Goal: Transaction & Acquisition: Purchase product/service

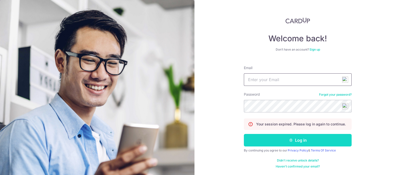
type input "sparkiechew78@gmail.com"
click at [286, 142] on button "Log in" at bounding box center [298, 140] width 108 height 13
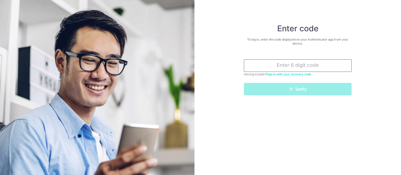
click at [276, 65] on input "text" at bounding box center [298, 65] width 108 height 13
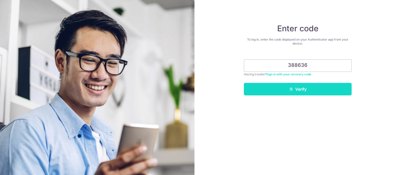
type input "388636"
click at [281, 88] on button "Verify" at bounding box center [298, 89] width 108 height 13
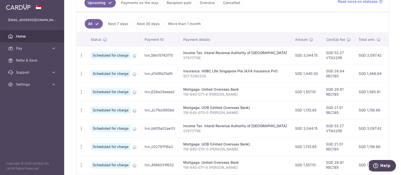
scroll to position [131, 0]
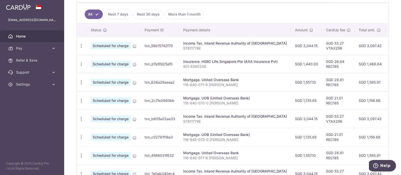
click at [143, 16] on link "Next 30 days" at bounding box center [147, 15] width 29 height 10
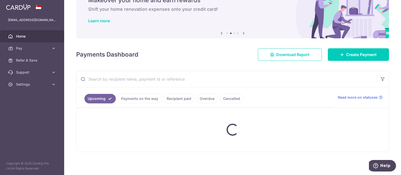
scroll to position [92, 0]
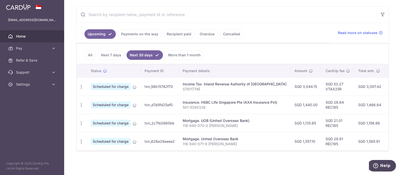
click at [172, 33] on link "Recipient paid" at bounding box center [178, 34] width 31 height 10
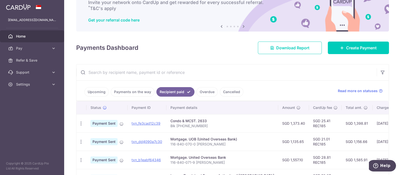
scroll to position [69, 0]
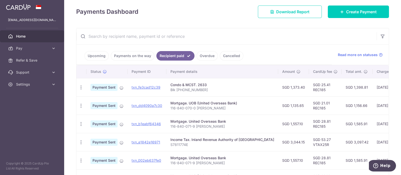
click at [226, 54] on link "Cancelled" at bounding box center [232, 56] width 24 height 10
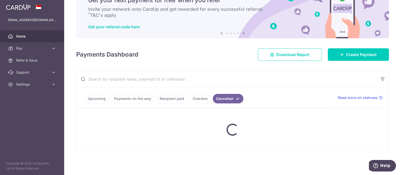
scroll to position [35, 0]
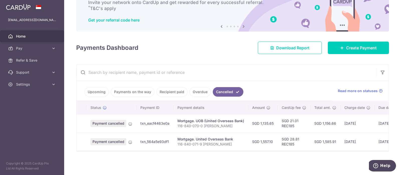
click at [197, 89] on link "Overdue" at bounding box center [199, 92] width 21 height 10
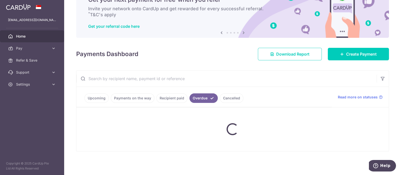
scroll to position [48, 0]
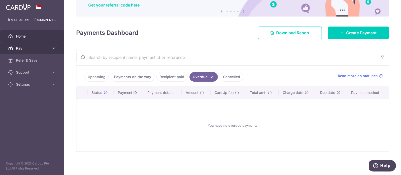
click at [32, 50] on span "Pay" at bounding box center [32, 48] width 33 height 5
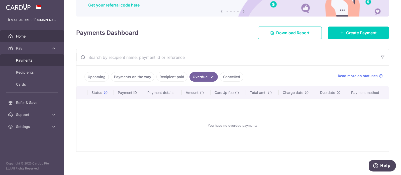
click at [33, 61] on span "Payments" at bounding box center [32, 60] width 33 height 5
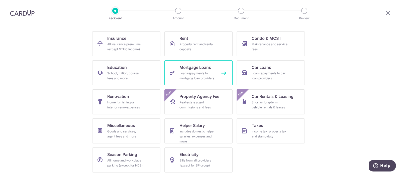
scroll to position [49, 0]
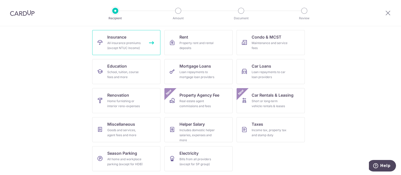
click at [115, 44] on div "All insurance premiums (except NTUC Income)" at bounding box center [125, 46] width 36 height 10
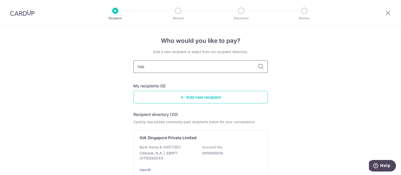
type input "hsbc"
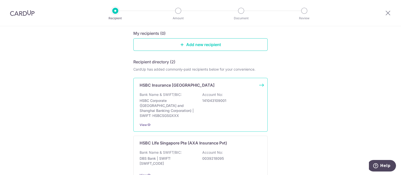
scroll to position [62, 0]
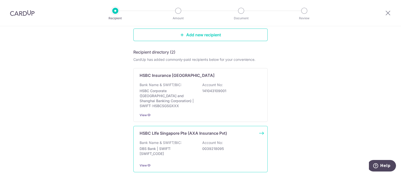
click at [168, 132] on div "HSBC LIfe Singapore Pte (AXA Insurance Pvt) Bank Name & SWIFT/BIC: DBS Bank | S…" at bounding box center [200, 149] width 134 height 46
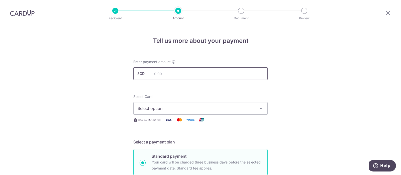
click at [164, 73] on input "text" at bounding box center [200, 73] width 134 height 13
type input "1,587.03"
click at [161, 108] on span "Select option" at bounding box center [195, 108] width 117 height 6
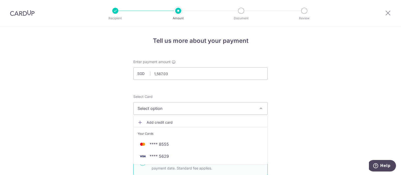
scroll to position [31, 0]
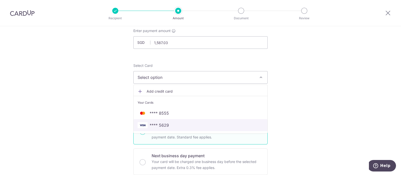
click at [160, 125] on span "**** 5629" at bounding box center [158, 125] width 19 height 6
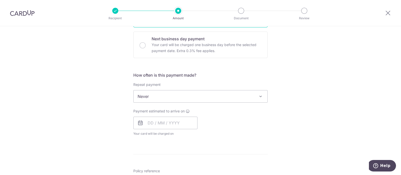
scroll to position [156, 0]
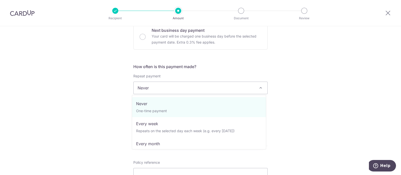
click at [154, 87] on span "Never" at bounding box center [200, 88] width 134 height 12
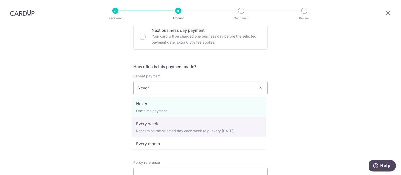
scroll to position [31, 0]
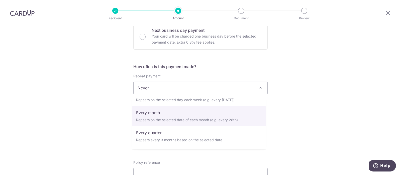
select select "3"
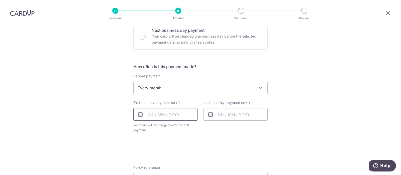
click at [163, 115] on input "text" at bounding box center [165, 114] width 64 height 13
click at [98, 113] on div "Tell us more about your payment Enter payment amount SGD 1,587.03 1587.03 Selec…" at bounding box center [200, 99] width 401 height 458
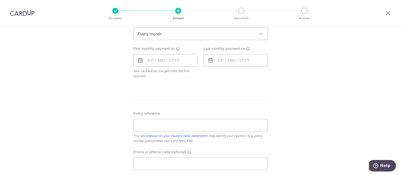
scroll to position [219, 0]
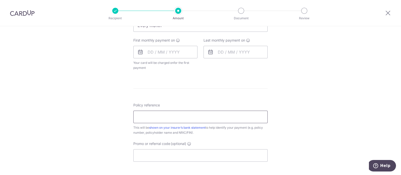
click at [145, 120] on input "Policy reference" at bounding box center [200, 117] width 134 height 13
click at [143, 117] on input "5029293411" at bounding box center [200, 117] width 134 height 13
click at [150, 117] on input "5029293411" at bounding box center [200, 117] width 134 height 13
click at [166, 117] on input "5029293411" at bounding box center [200, 117] width 134 height 13
type input "5029293411"
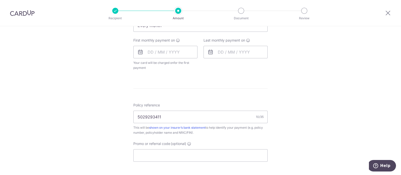
click at [137, 88] on hr at bounding box center [200, 88] width 134 height 0
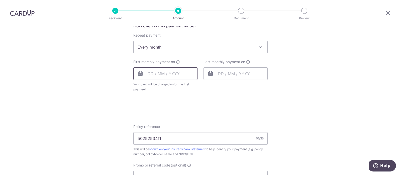
scroll to position [188, 0]
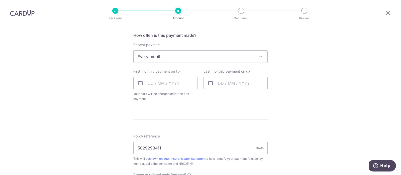
click at [158, 56] on span "Every month" at bounding box center [200, 57] width 134 height 12
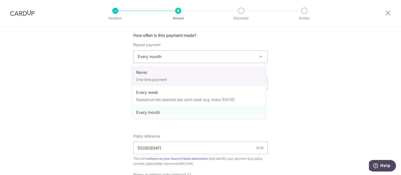
click at [152, 56] on span "Every month" at bounding box center [200, 57] width 134 height 12
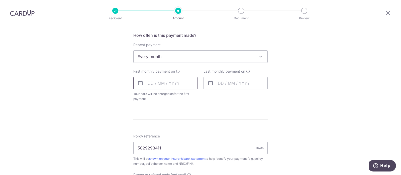
click at [160, 82] on input "text" at bounding box center [165, 83] width 64 height 13
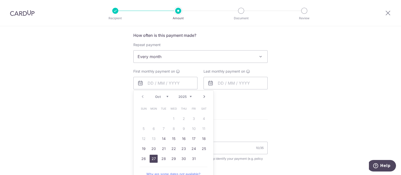
click at [153, 157] on link "27" at bounding box center [153, 159] width 8 height 8
type input "[DATE]"
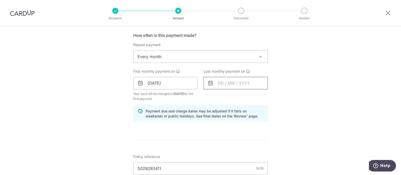
click at [226, 83] on input "text" at bounding box center [235, 83] width 64 height 13
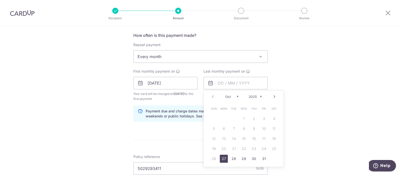
click at [272, 96] on link "Next" at bounding box center [274, 97] width 6 height 6
click at [225, 158] on link "24" at bounding box center [224, 159] width 8 height 8
type input "[DATE]"
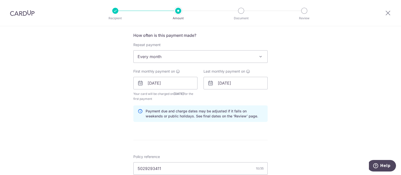
click at [160, 58] on span "Every month" at bounding box center [200, 57] width 134 height 12
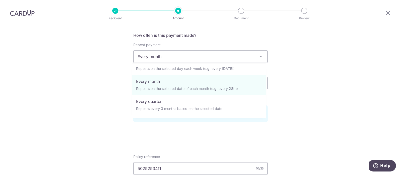
scroll to position [62, 0]
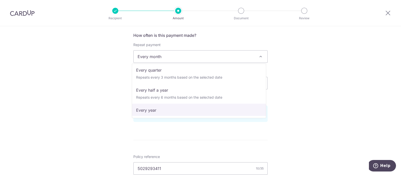
select select "6"
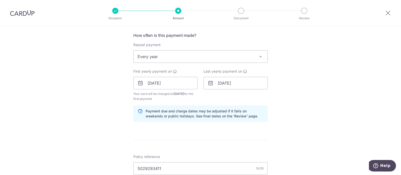
scroll to position [250, 0]
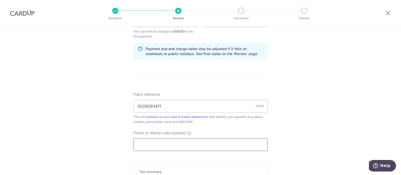
click at [163, 141] on input "Promo or referral code (optional)" at bounding box center [200, 144] width 134 height 13
paste input "REC185"
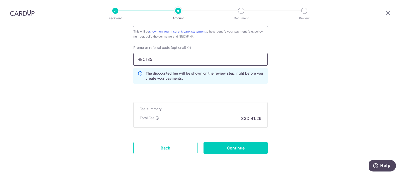
scroll to position [344, 0]
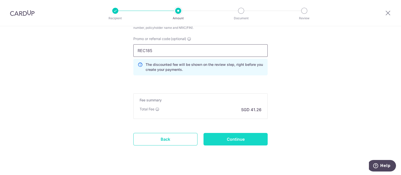
type input "REC185"
click at [229, 135] on input "Continue" at bounding box center [235, 139] width 64 height 13
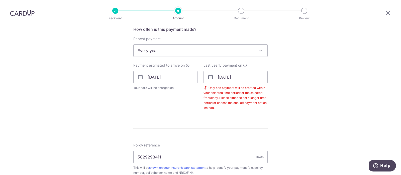
scroll to position [190, 0]
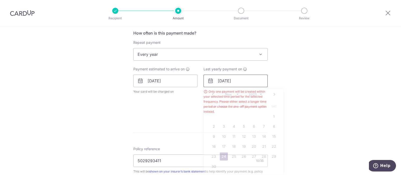
click at [221, 80] on input "[DATE]" at bounding box center [235, 81] width 64 height 13
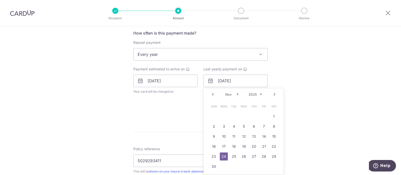
click at [258, 94] on select "2025 2026 2027 2028 2029 2030 2031 2032 2033 2034 2035" at bounding box center [254, 94] width 13 height 4
click at [263, 146] on link "27" at bounding box center [264, 146] width 8 height 8
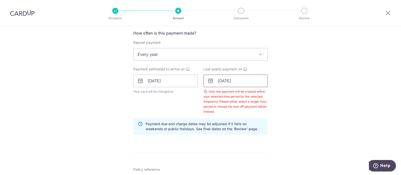
click at [225, 82] on input "27/11/2026" at bounding box center [235, 81] width 64 height 13
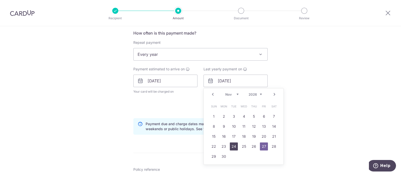
click at [233, 147] on link "24" at bounding box center [234, 146] width 8 height 8
type input "24/11/2026"
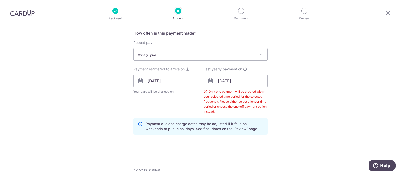
click at [168, 54] on span "Every year" at bounding box center [200, 54] width 134 height 12
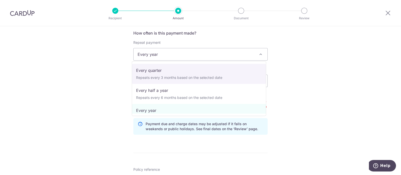
scroll to position [0, 0]
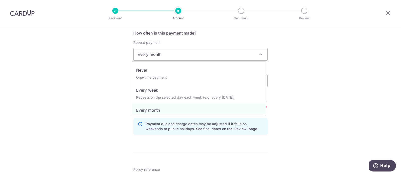
click at [153, 51] on span "Every month" at bounding box center [200, 54] width 134 height 12
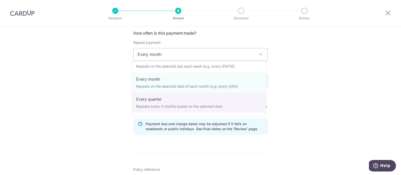
select select "4"
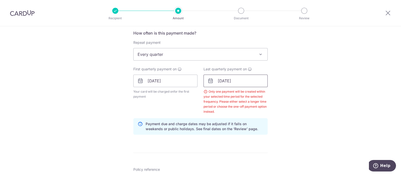
click at [224, 81] on input "24/11/2026" at bounding box center [235, 81] width 64 height 13
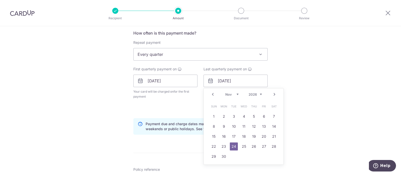
click at [213, 94] on link "Prev" at bounding box center [213, 94] width 6 height 6
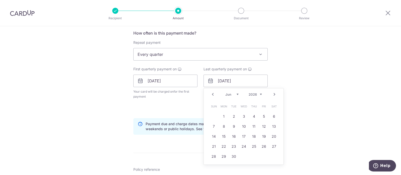
click at [213, 94] on link "Prev" at bounding box center [213, 94] width 6 height 6
click at [235, 158] on link "27" at bounding box center [234, 156] width 8 height 8
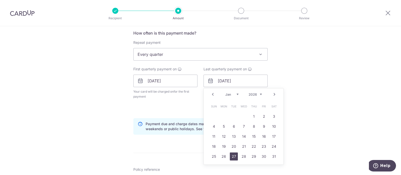
type input "27/01/2026"
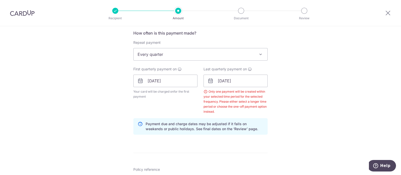
click at [224, 102] on div "Only one payment will be created within your selected time period for the selec…" at bounding box center [235, 101] width 64 height 25
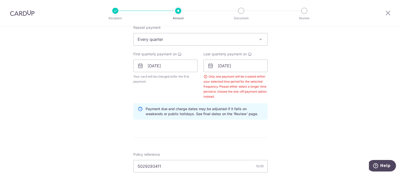
scroll to position [147, 0]
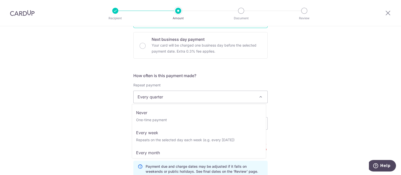
click at [180, 98] on span "Every quarter" at bounding box center [200, 97] width 134 height 12
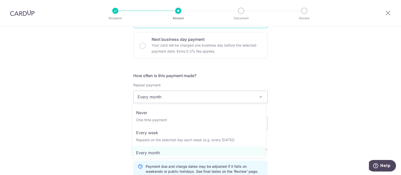
click at [172, 95] on span "Every month" at bounding box center [200, 97] width 134 height 12
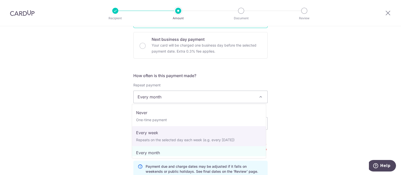
scroll to position [31, 0]
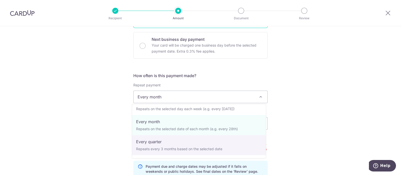
select select "4"
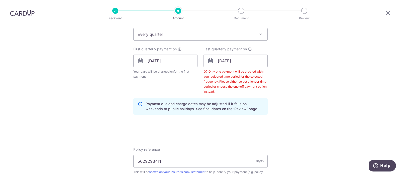
scroll to position [367, 0]
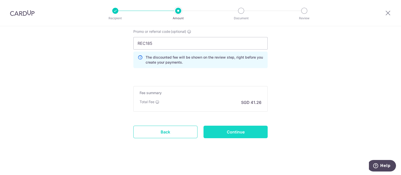
click at [244, 132] on input "Continue" at bounding box center [235, 132] width 64 height 13
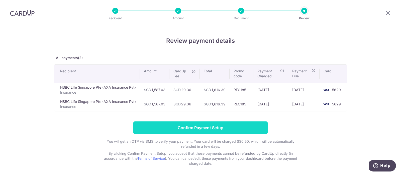
click at [204, 131] on input "Confirm Payment Setup" at bounding box center [200, 127] width 134 height 13
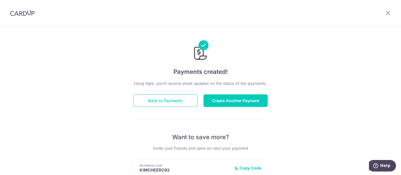
click at [167, 97] on button "Back to Payments" at bounding box center [165, 100] width 64 height 13
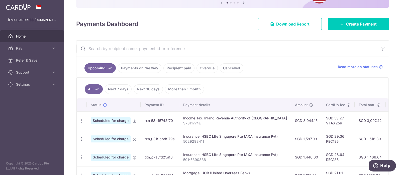
scroll to position [26, 0]
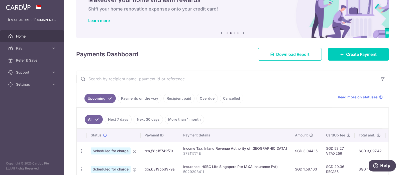
click at [151, 119] on link "Next 30 days" at bounding box center [147, 120] width 29 height 10
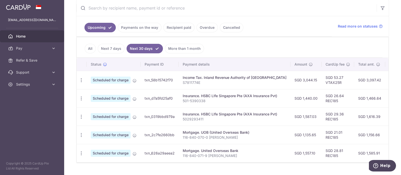
scroll to position [111, 0]
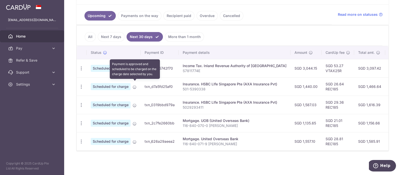
click at [134, 85] on icon at bounding box center [134, 87] width 4 height 4
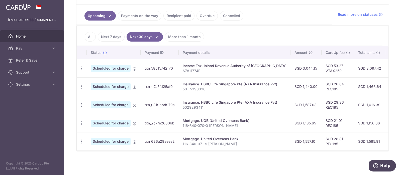
click at [123, 84] on span "Scheduled for charge" at bounding box center [111, 86] width 40 height 7
click at [191, 87] on p "501-5390338" at bounding box center [235, 89] width 104 height 5
click at [82, 85] on icon "button" at bounding box center [81, 86] width 5 height 5
click at [99, 97] on span "Update payment" at bounding box center [108, 100] width 34 height 6
radio input "true"
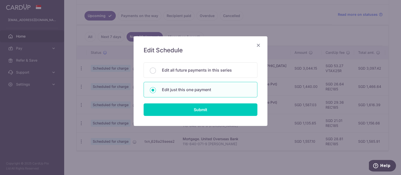
click at [258, 45] on icon "Close" at bounding box center [258, 45] width 6 height 6
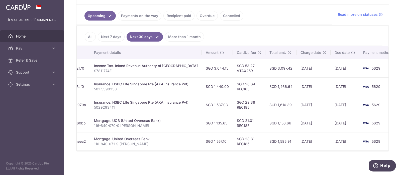
scroll to position [0, 86]
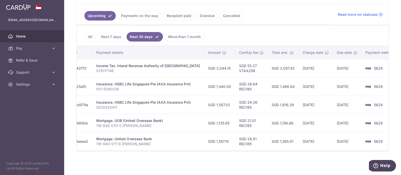
click at [184, 33] on link "More than 1 month" at bounding box center [184, 37] width 39 height 10
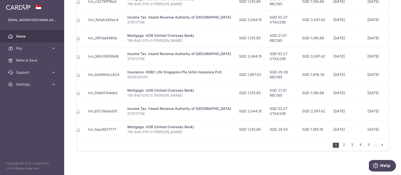
scroll to position [0, 43]
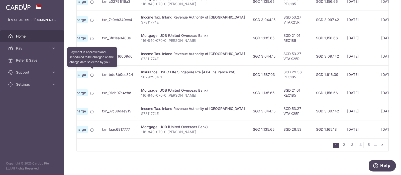
click at [92, 73] on icon at bounding box center [92, 75] width 4 height 4
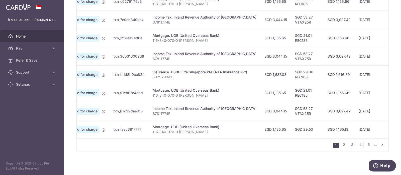
scroll to position [0, 0]
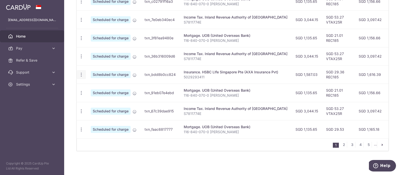
click at [80, 73] on icon "button" at bounding box center [81, 74] width 5 height 5
click at [101, 98] on span "Cancel payment" at bounding box center [108, 101] width 34 height 6
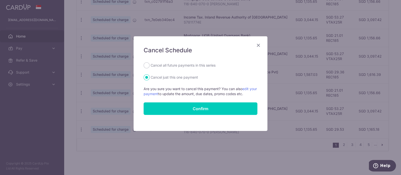
click at [156, 65] on label "Cancel all future payments in this series" at bounding box center [182, 65] width 65 height 6
click at [149, 65] on input "Cancel all future payments in this series" at bounding box center [146, 65] width 6 height 6
radio input "true"
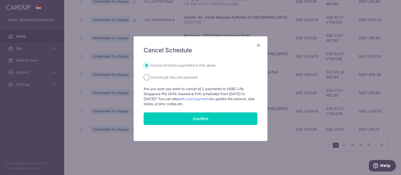
click at [143, 76] on input "Cancel just this one payment" at bounding box center [146, 77] width 6 height 6
radio input "true"
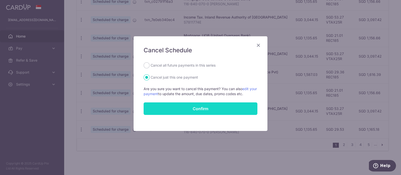
click at [175, 108] on button "Confirm" at bounding box center [200, 108] width 114 height 13
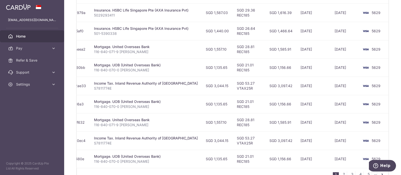
scroll to position [214, 0]
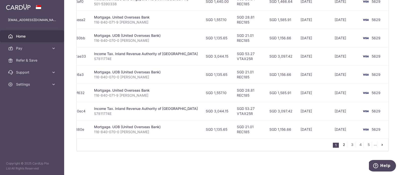
click at [341, 145] on link "2" at bounding box center [344, 145] width 6 height 6
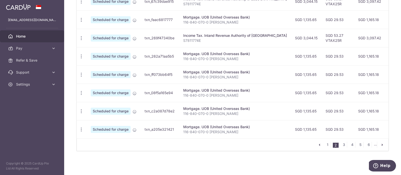
scroll to position [214, 0]
click at [342, 144] on link "3" at bounding box center [344, 145] width 6 height 6
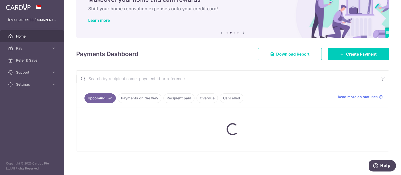
scroll to position [26, 0]
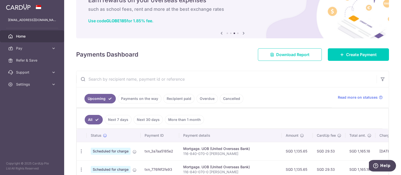
click at [110, 81] on input "text" at bounding box center [226, 79] width 300 height 16
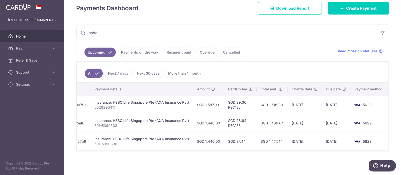
scroll to position [0, 0]
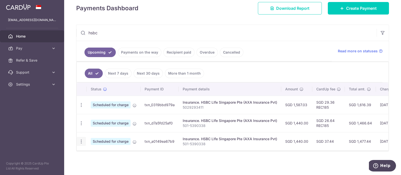
type input "hsbc"
click at [80, 139] on icon "button" at bounding box center [81, 141] width 5 height 5
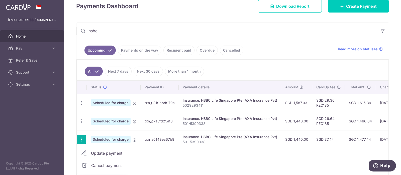
click at [97, 165] on span "Cancel payment" at bounding box center [108, 165] width 34 height 6
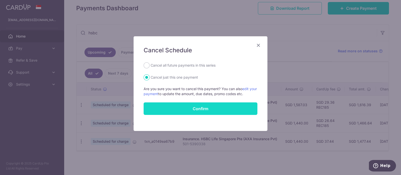
click at [176, 108] on button "Confirm" at bounding box center [200, 108] width 114 height 13
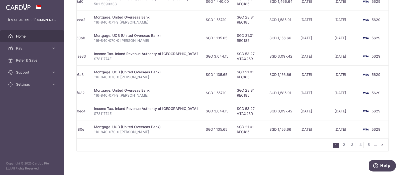
scroll to position [89, 0]
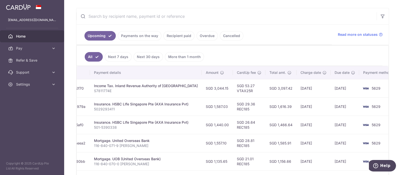
click at [173, 34] on link "Recipient paid" at bounding box center [178, 36] width 31 height 10
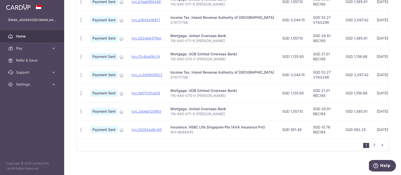
scroll to position [0, 76]
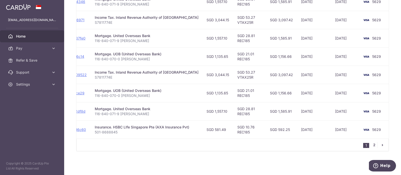
click at [371, 143] on link "2" at bounding box center [374, 145] width 6 height 6
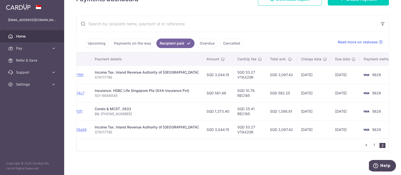
scroll to position [0, 0]
